Goal: Task Accomplishment & Management: Manage account settings

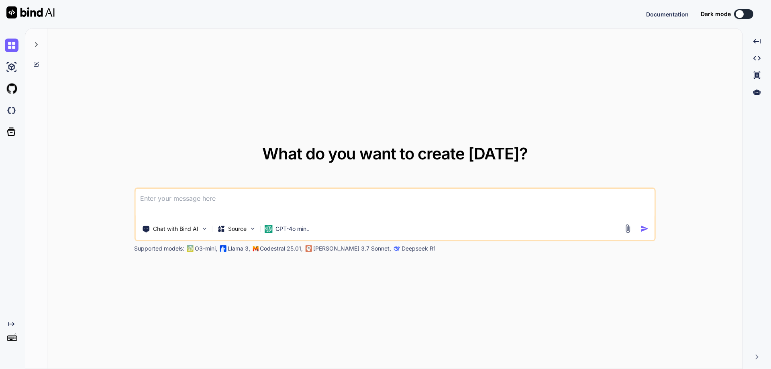
click at [153, 192] on textarea at bounding box center [394, 204] width 519 height 30
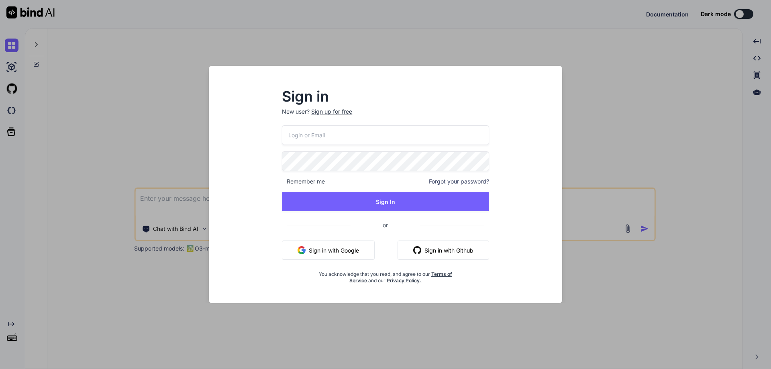
type input "[EMAIL_ADDRESS][DOMAIN_NAME]"
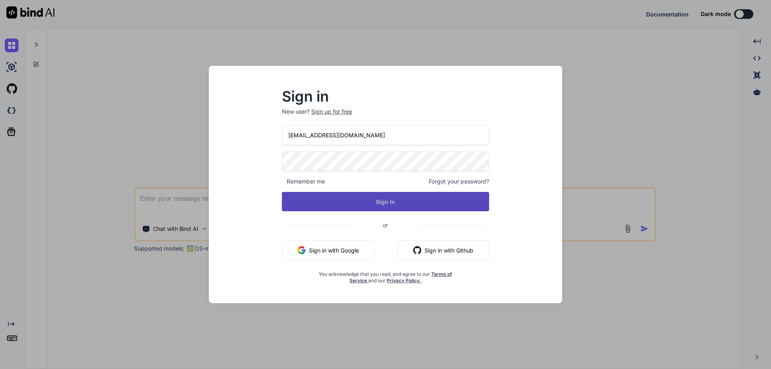
click at [388, 204] on button "Sign In" at bounding box center [385, 201] width 207 height 19
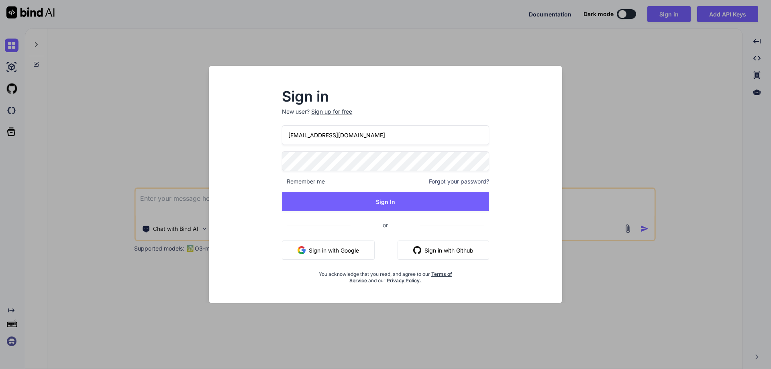
click at [611, 150] on div "Sign in New user? Sign up for free [EMAIL_ADDRESS][DOMAIN_NAME] Remember me For…" at bounding box center [385, 184] width 771 height 369
